Goal: Check status: Check status

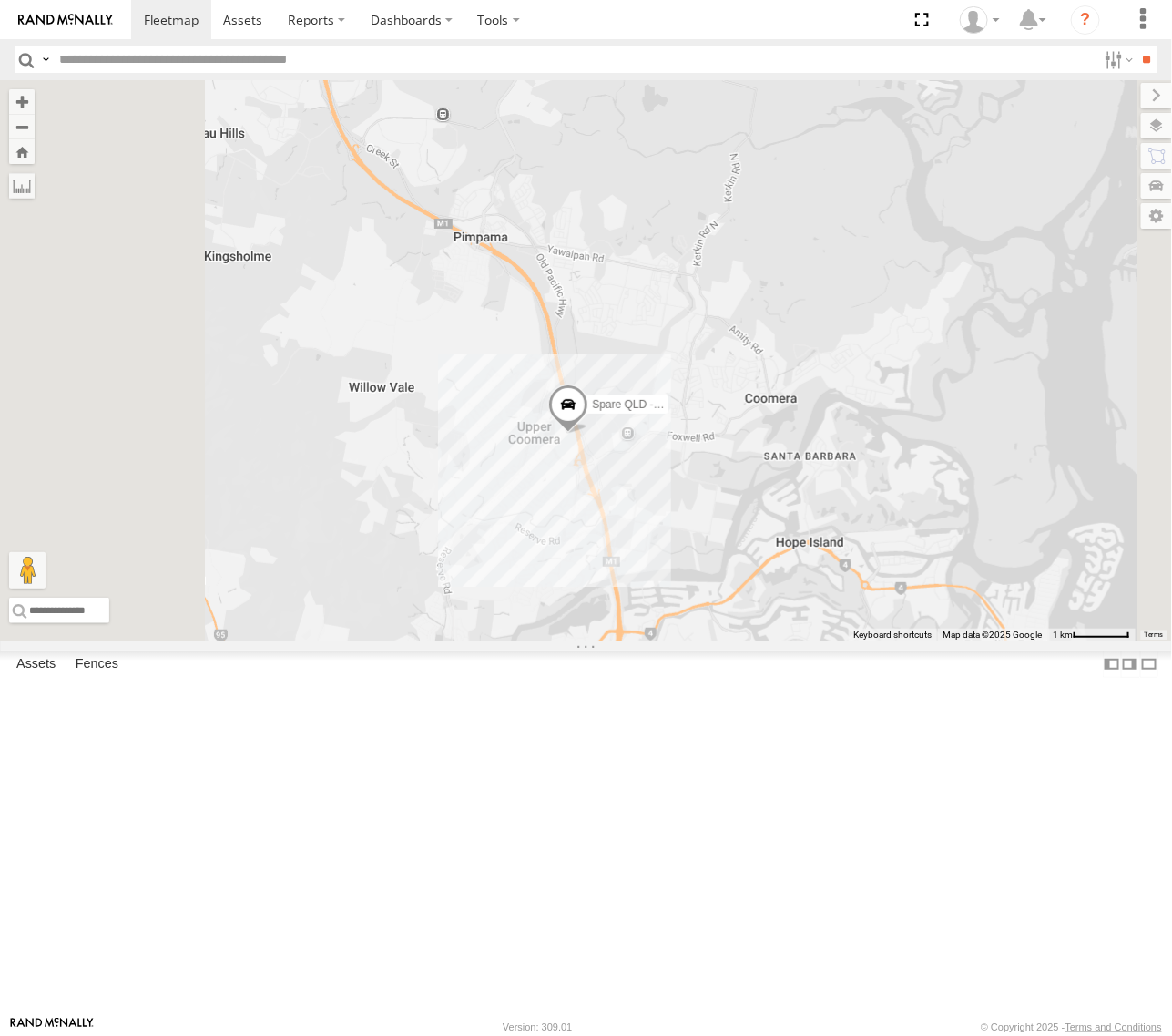
click at [0, 0] on div "[PERSON_NAME] - Yellow" at bounding box center [0, 0] width 0 height 0
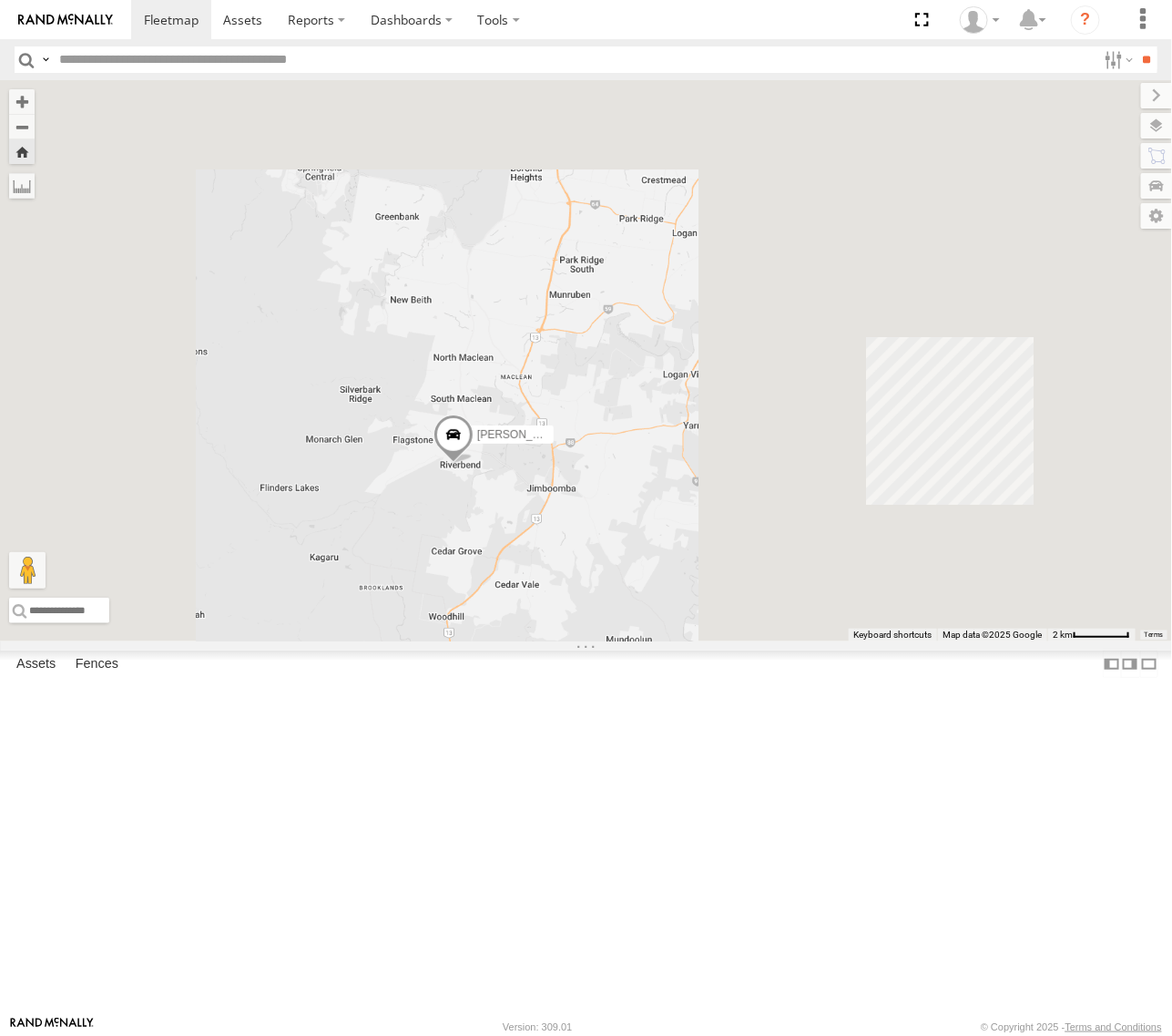
drag, startPoint x: 853, startPoint y: 598, endPoint x: 734, endPoint y: 657, distance: 132.8
click at [734, 642] on div "[PERSON_NAME] - Yellow" at bounding box center [586, 361] width 1172 height 561
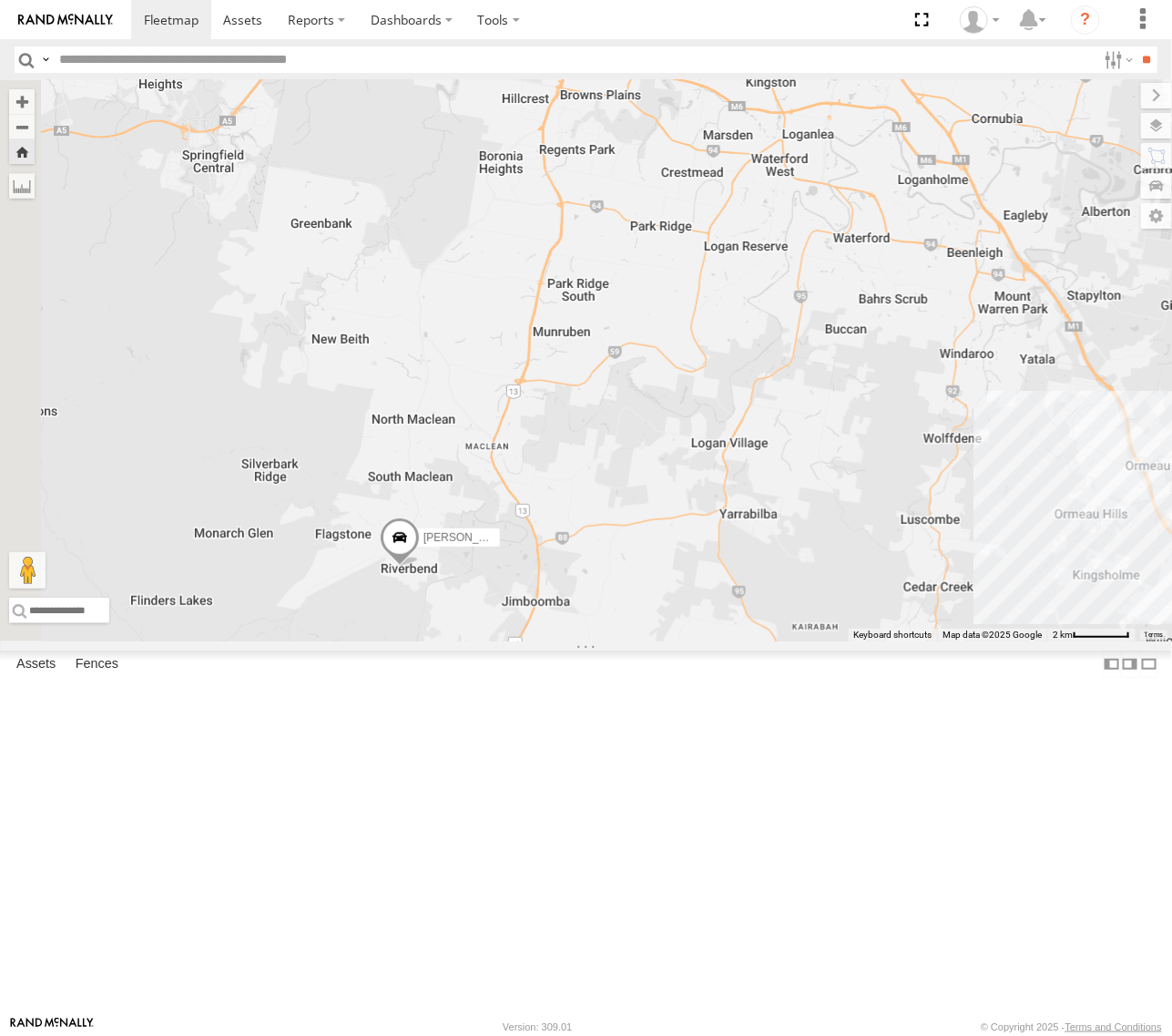
drag, startPoint x: 728, startPoint y: 731, endPoint x: 759, endPoint y: 776, distance: 54.6
click at [759, 642] on div "[PERSON_NAME] - Yellow" at bounding box center [586, 361] width 1172 height 561
click at [419, 566] on span at bounding box center [398, 543] width 41 height 49
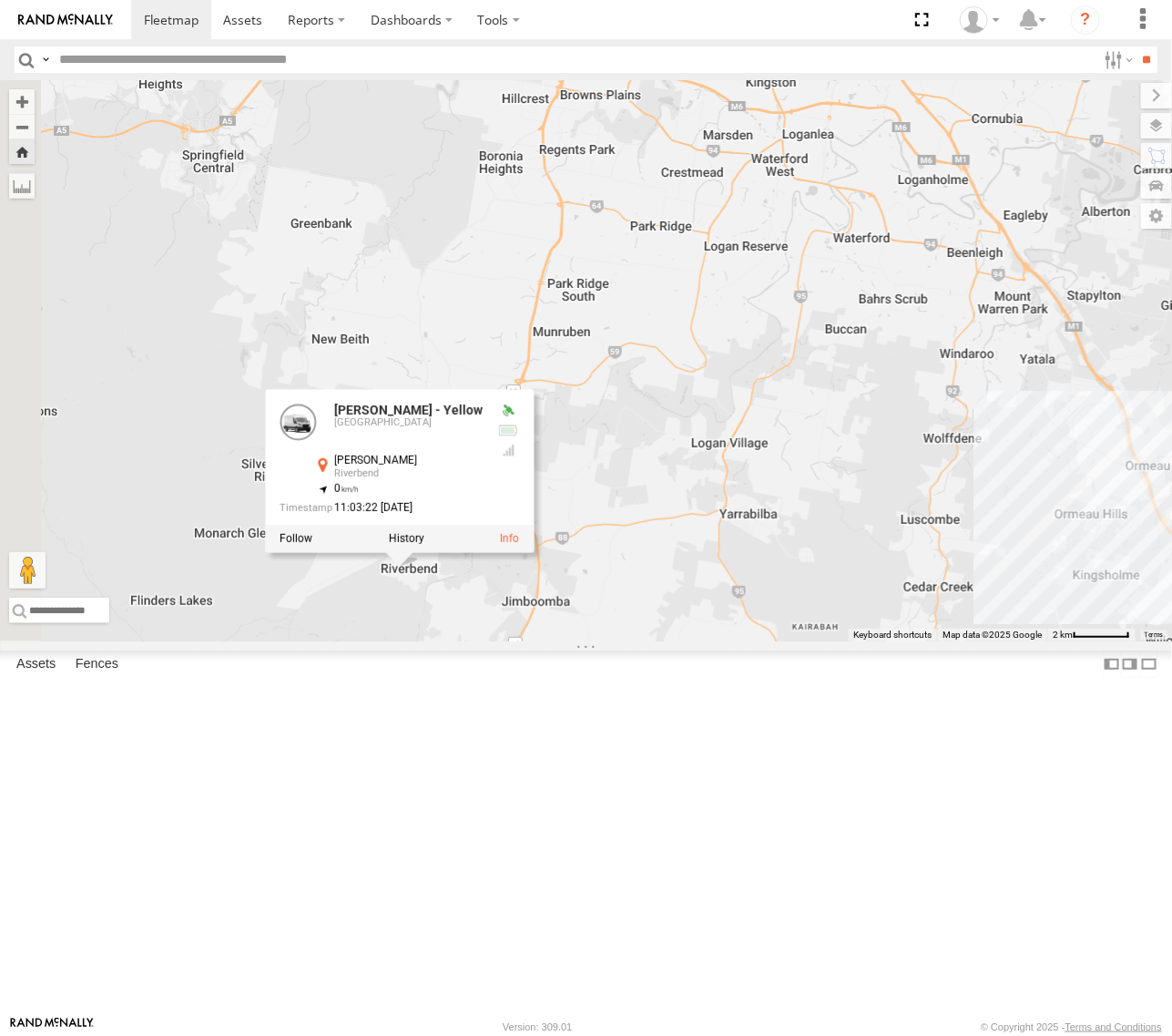
click at [592, 483] on div "[PERSON_NAME] - Yellow [PERSON_NAME] - Yellow Brisbane Glynton Rd Riverbend -27…" at bounding box center [586, 361] width 1172 height 561
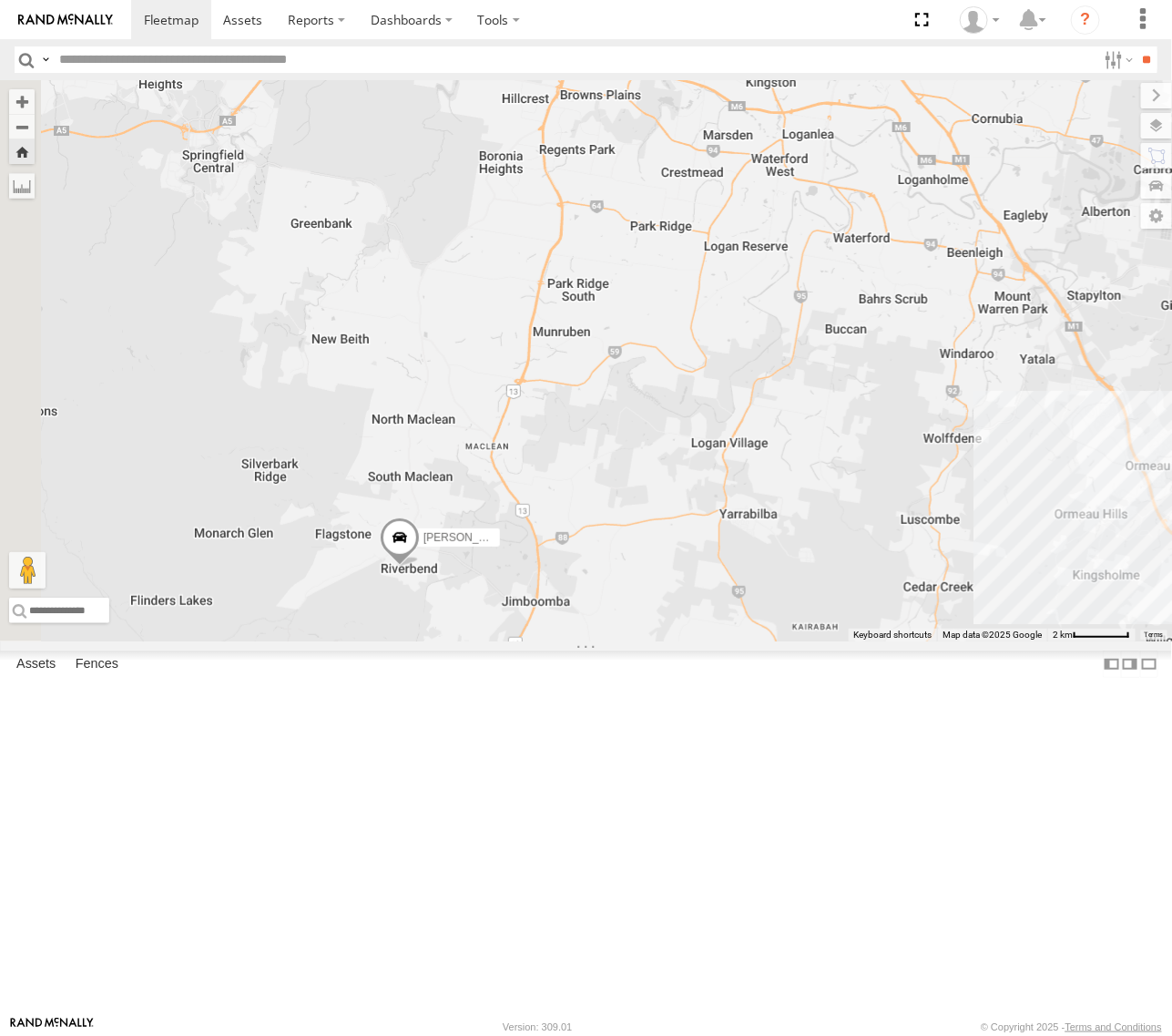
drag, startPoint x: 553, startPoint y: 424, endPoint x: 584, endPoint y: 559, distance: 138.5
click at [584, 559] on div "[PERSON_NAME] - Yellow" at bounding box center [586, 361] width 1172 height 561
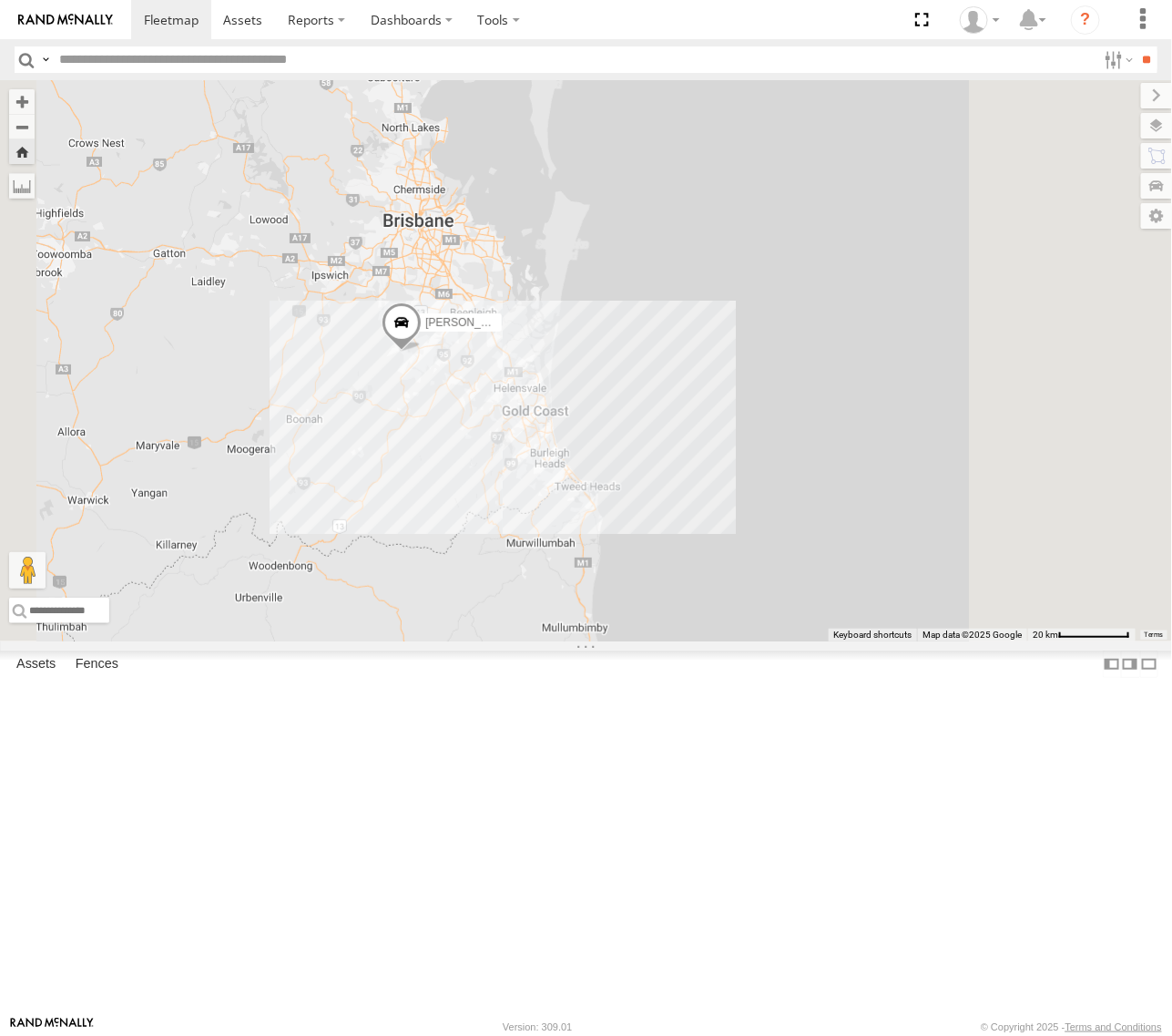
drag, startPoint x: 700, startPoint y: 635, endPoint x: 713, endPoint y: 583, distance: 53.6
click at [713, 583] on div "[PERSON_NAME] - Yellow" at bounding box center [586, 361] width 1172 height 561
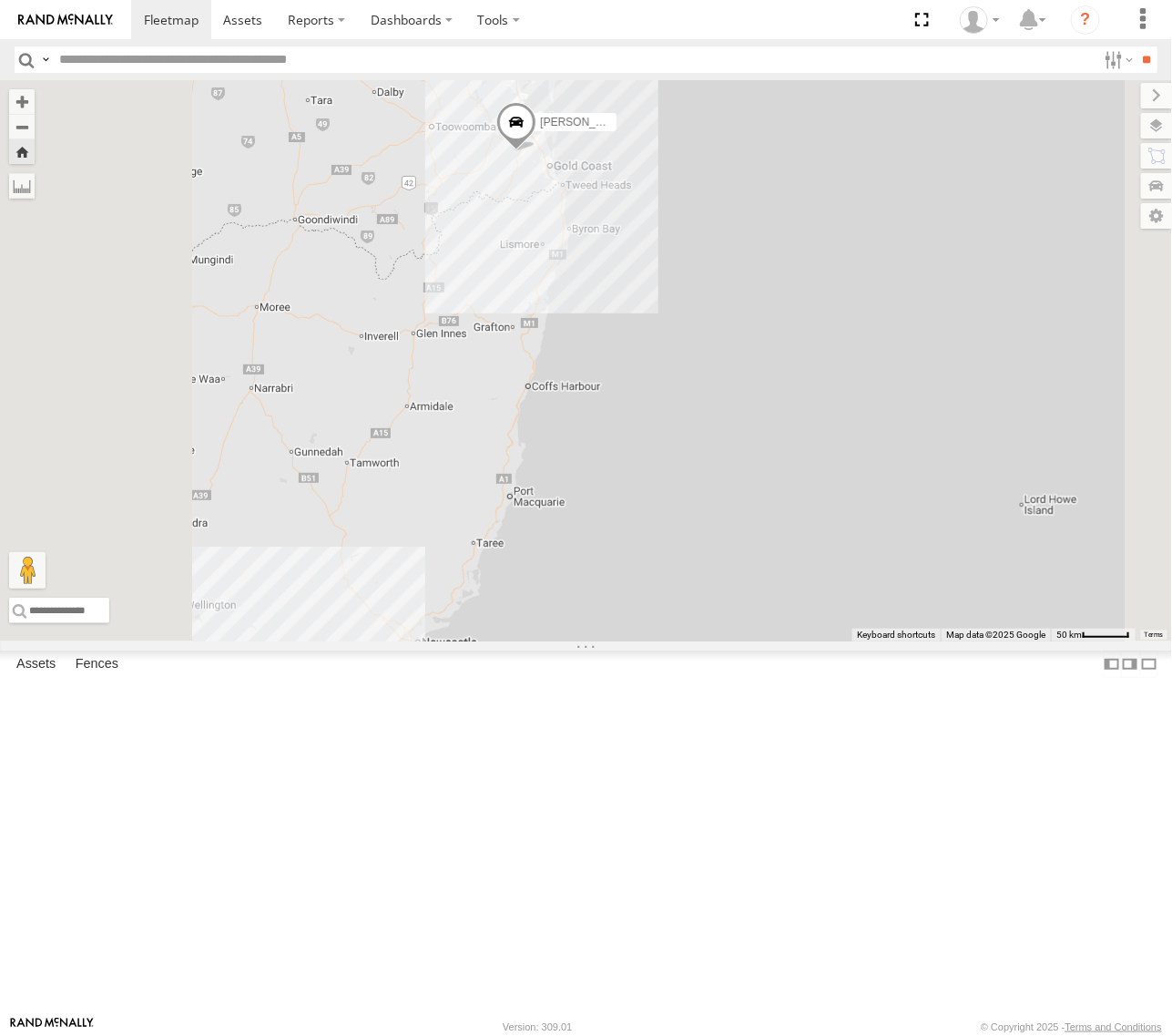
drag, startPoint x: 711, startPoint y: 677, endPoint x: 762, endPoint y: 449, distance: 233.6
click at [762, 449] on div "[PERSON_NAME] - Yellow" at bounding box center [586, 361] width 1172 height 561
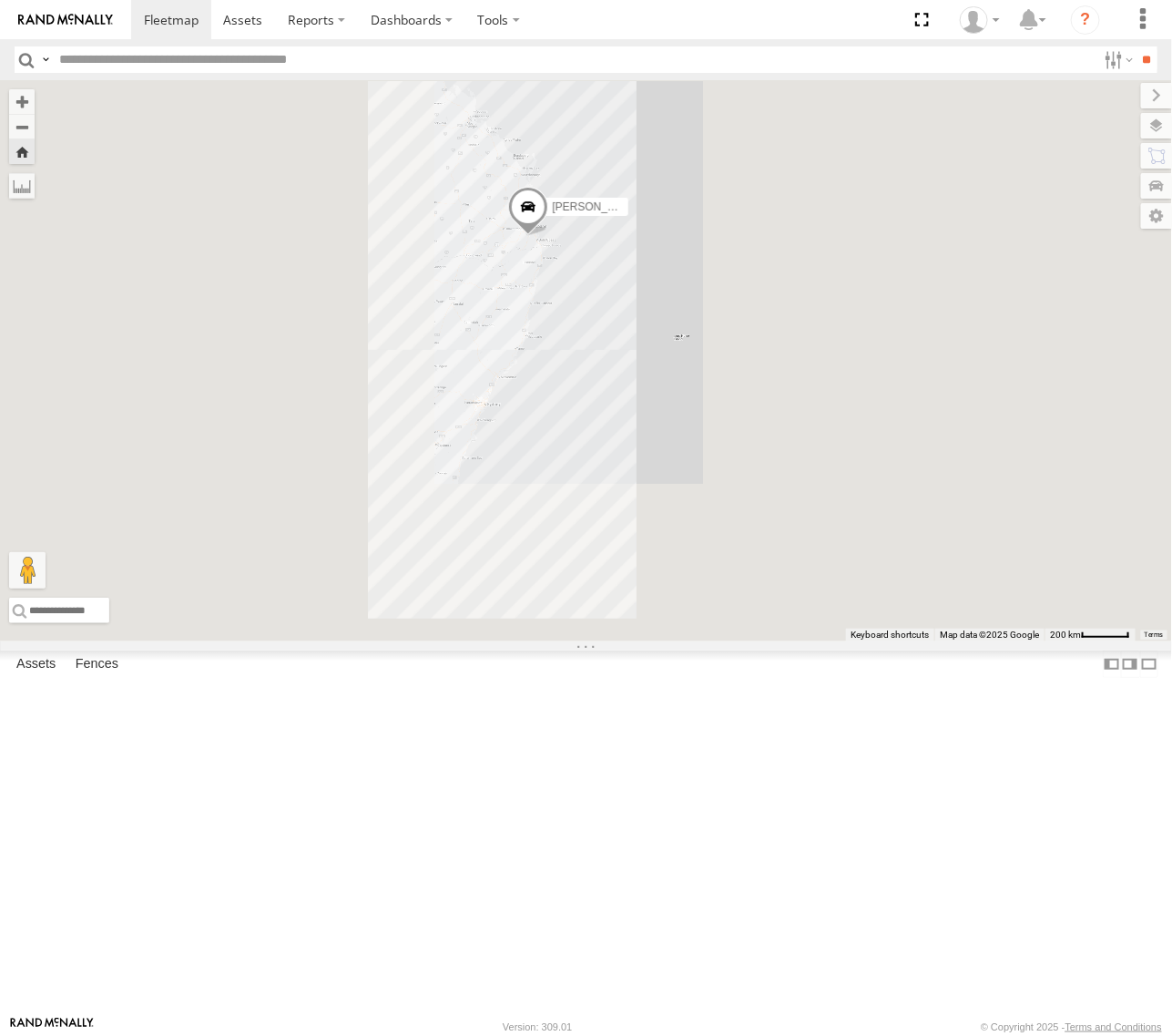
click at [749, 488] on div "[PERSON_NAME] - Yellow" at bounding box center [586, 361] width 1172 height 561
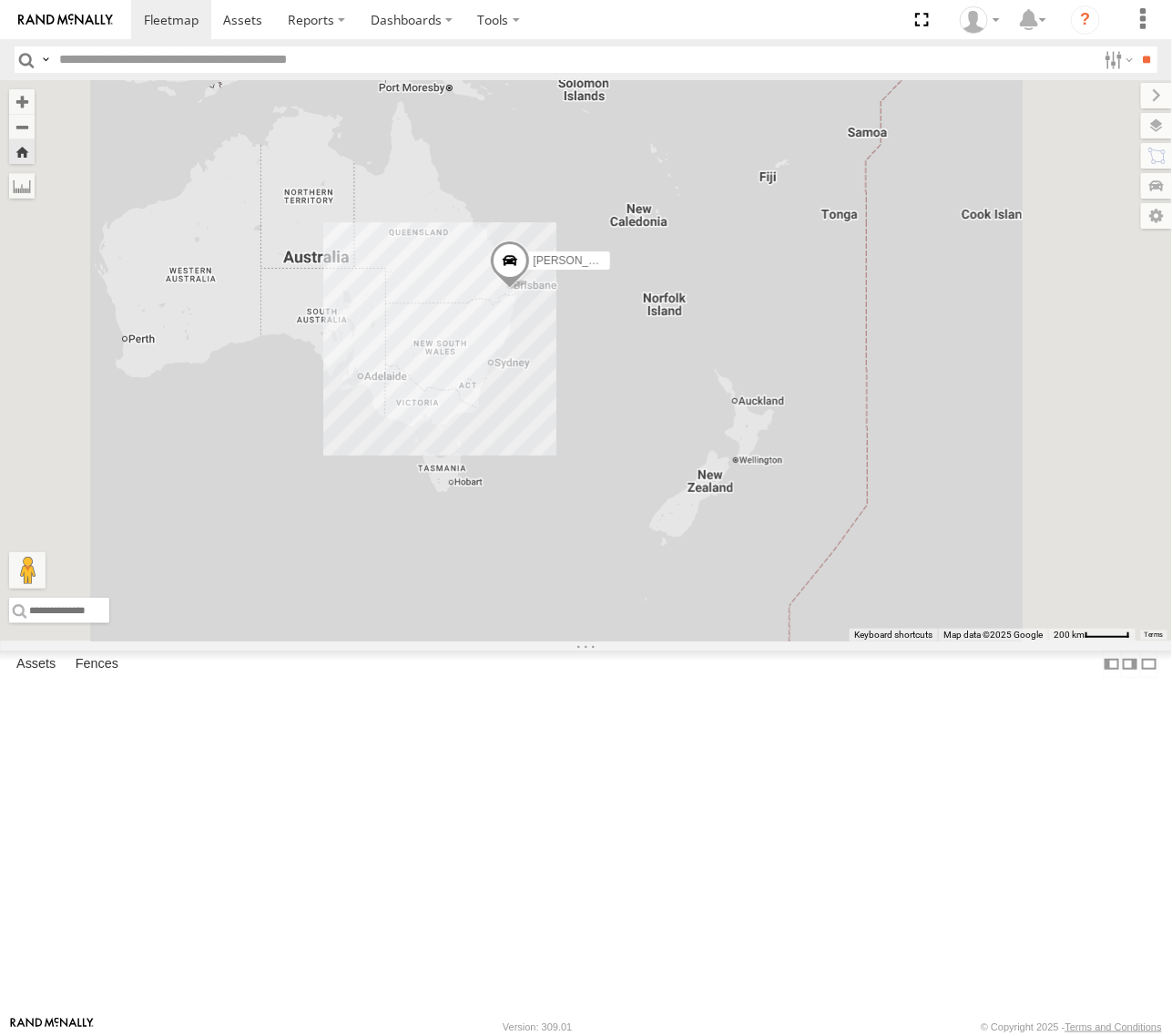
drag, startPoint x: 750, startPoint y: 483, endPoint x: 724, endPoint y: 517, distance: 42.8
click at [724, 517] on div "[PERSON_NAME] - Yellow" at bounding box center [586, 361] width 1172 height 561
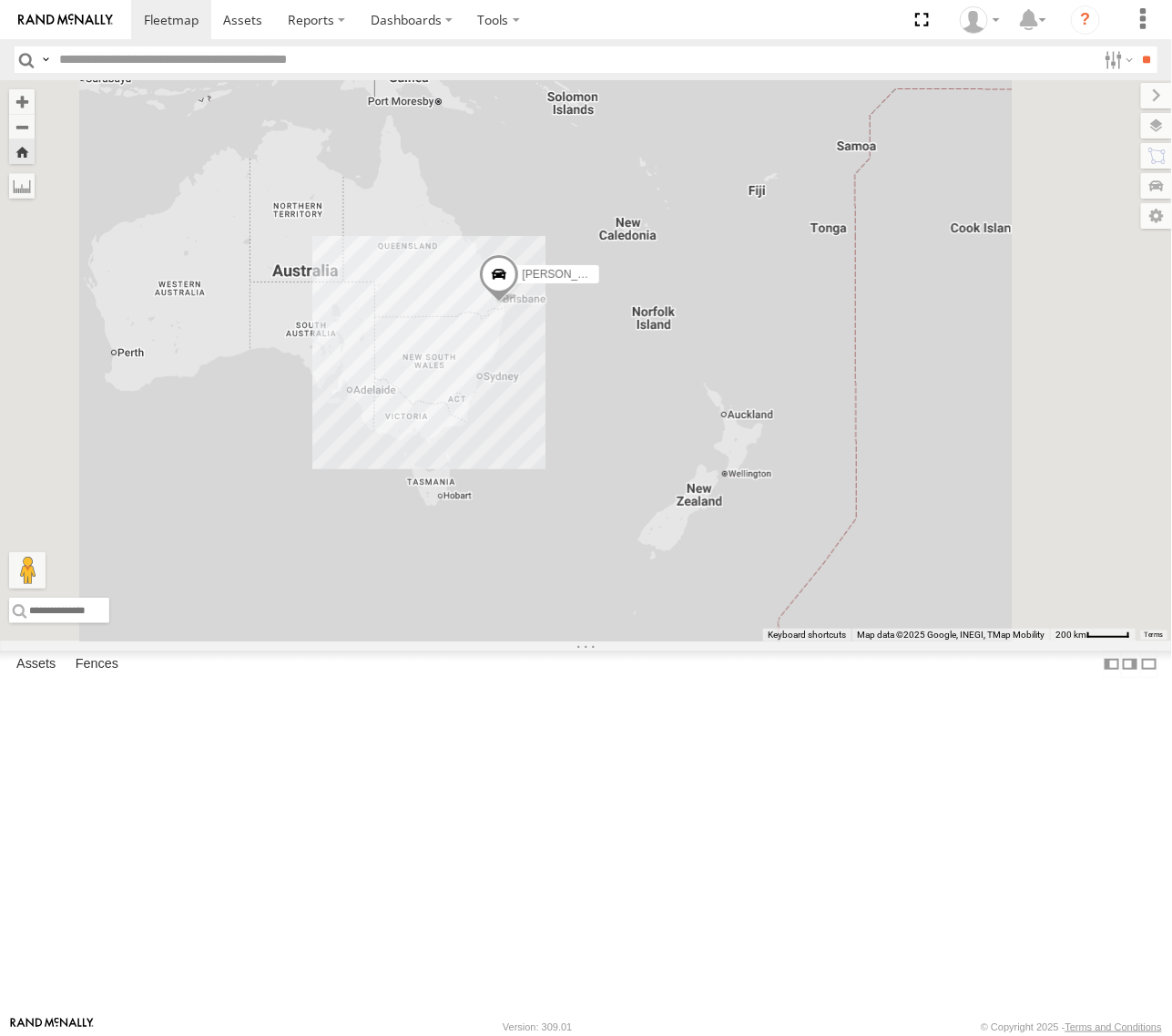
click at [702, 642] on div "[PERSON_NAME] - Yellow" at bounding box center [586, 361] width 1172 height 561
click at [92, 677] on label "Fences" at bounding box center [97, 664] width 61 height 26
click at [45, 677] on label "Assets" at bounding box center [36, 664] width 57 height 26
click at [153, 29] on link at bounding box center [171, 20] width 80 height 40
